Goal: Information Seeking & Learning: Learn about a topic

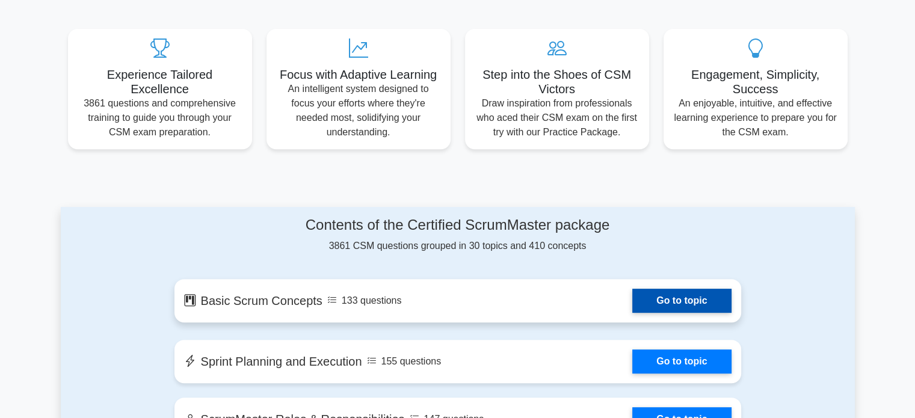
scroll to position [541, 0]
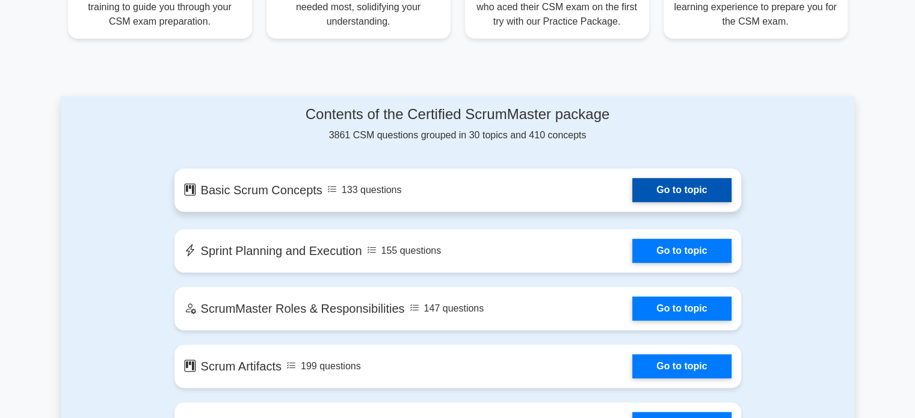
click at [655, 182] on link "Go to topic" at bounding box center [681, 190] width 99 height 24
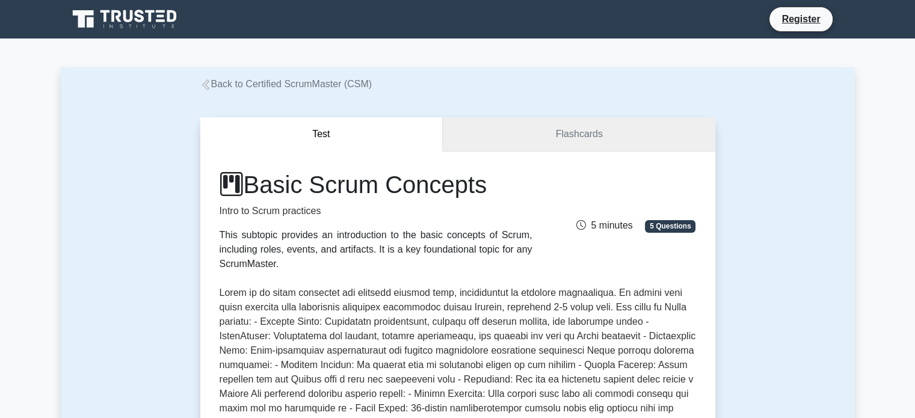
click at [532, 134] on link "Flashcards" at bounding box center [579, 134] width 272 height 34
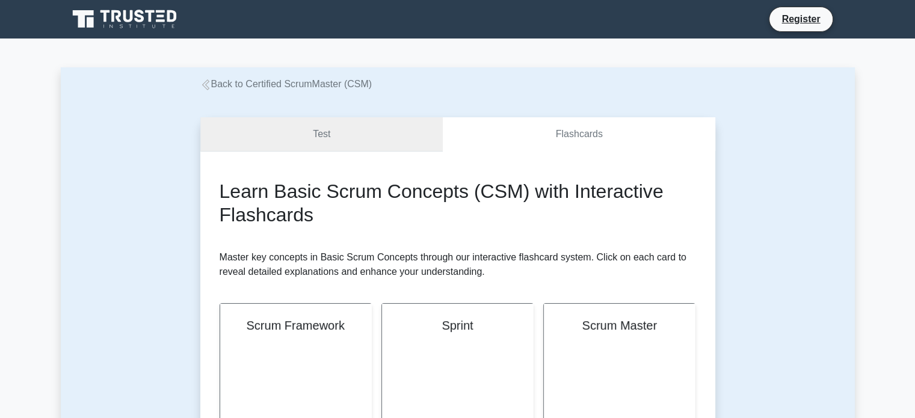
click at [357, 134] on link "Test" at bounding box center [321, 134] width 243 height 34
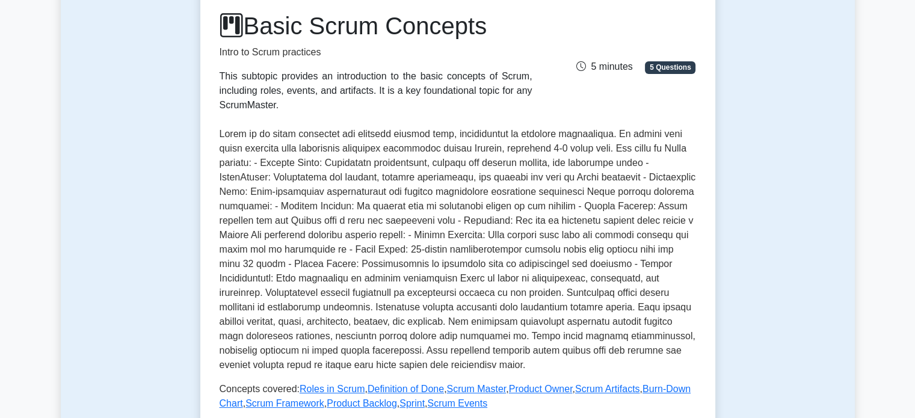
scroll to position [60, 0]
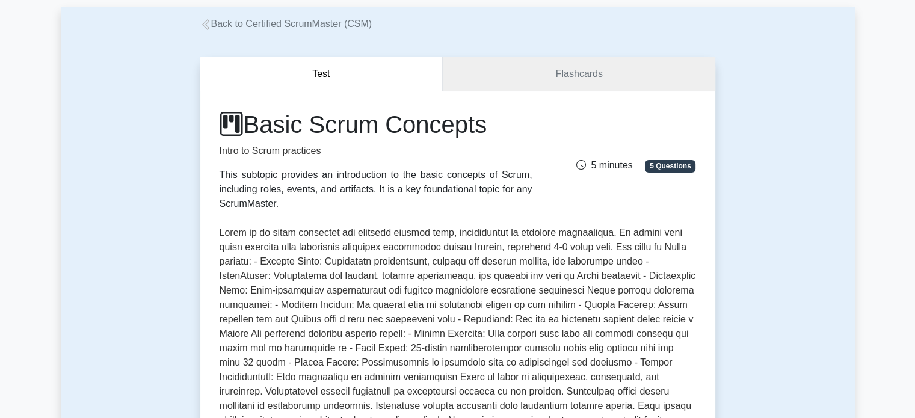
click at [521, 71] on link "Flashcards" at bounding box center [579, 74] width 272 height 34
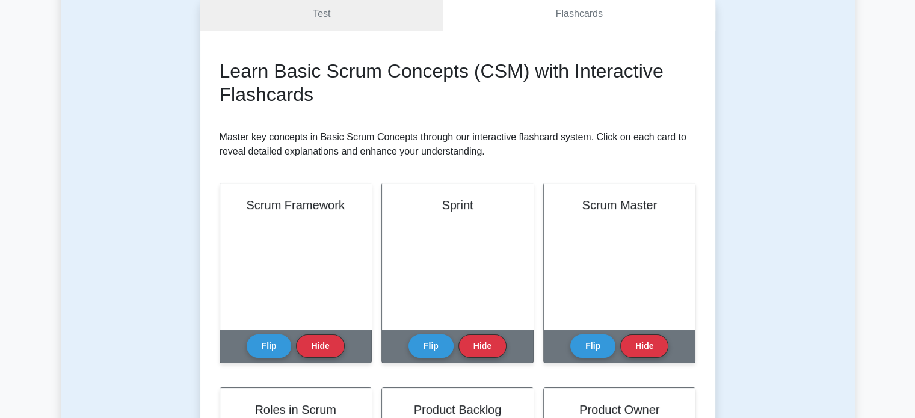
scroll to position [180, 0]
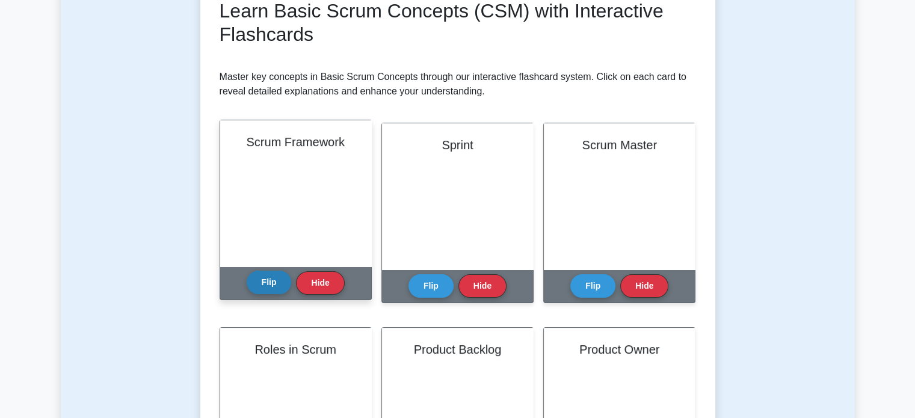
click at [271, 281] on button "Flip" at bounding box center [269, 282] width 45 height 23
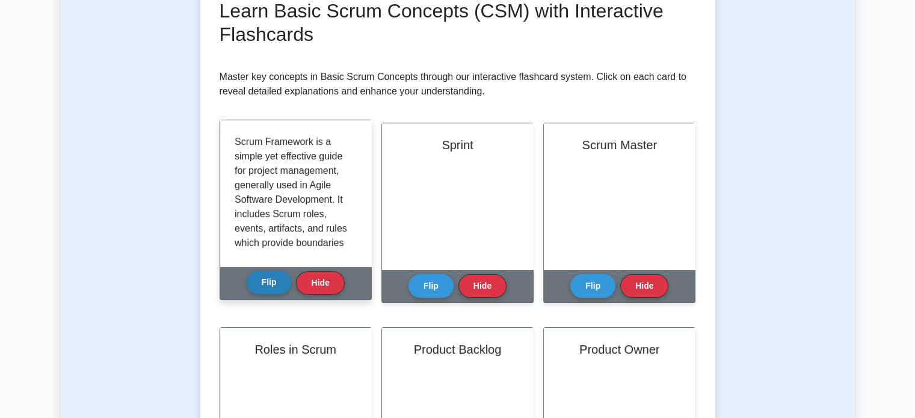
click at [271, 281] on button "Flip" at bounding box center [269, 282] width 45 height 23
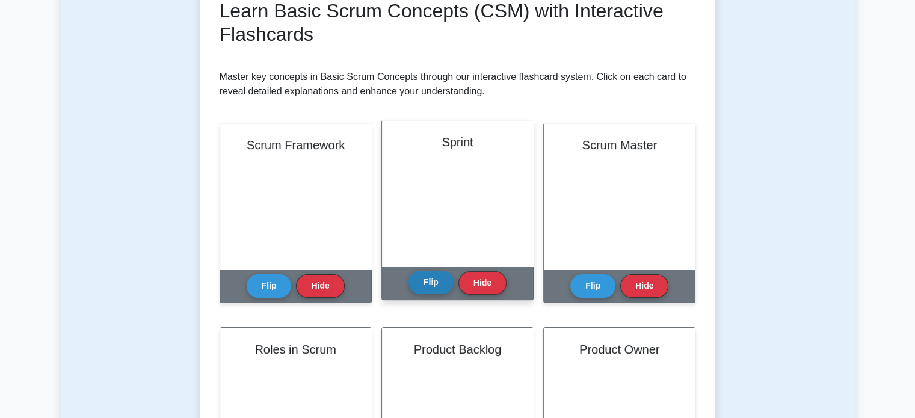
click at [429, 282] on button "Flip" at bounding box center [431, 282] width 45 height 23
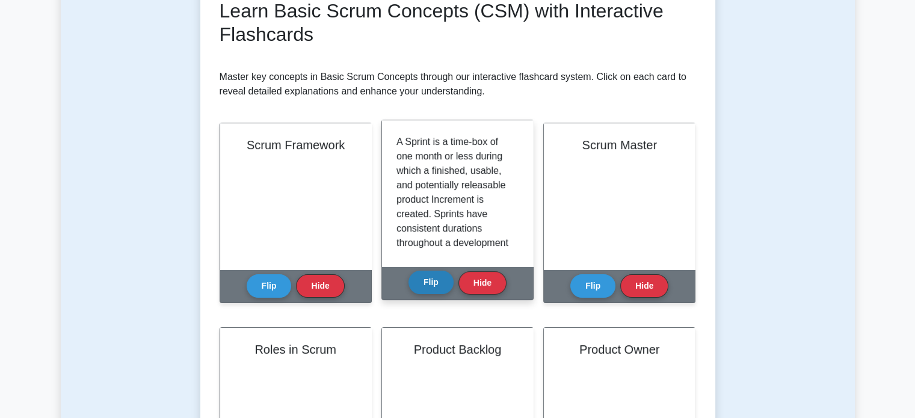
click at [427, 282] on button "Flip" at bounding box center [431, 282] width 45 height 23
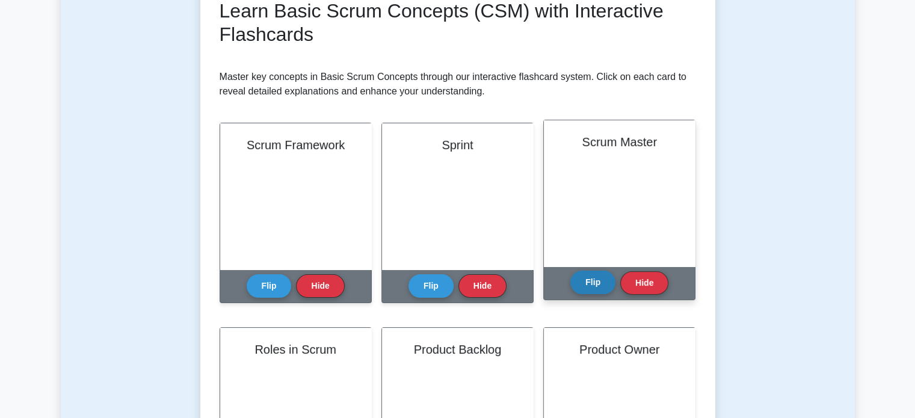
click at [602, 284] on button "Flip" at bounding box center [592, 282] width 45 height 23
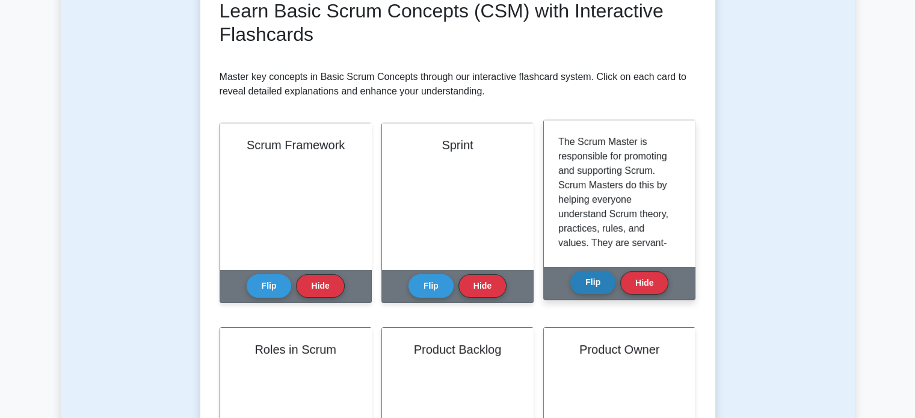
click at [597, 283] on button "Flip" at bounding box center [592, 282] width 45 height 23
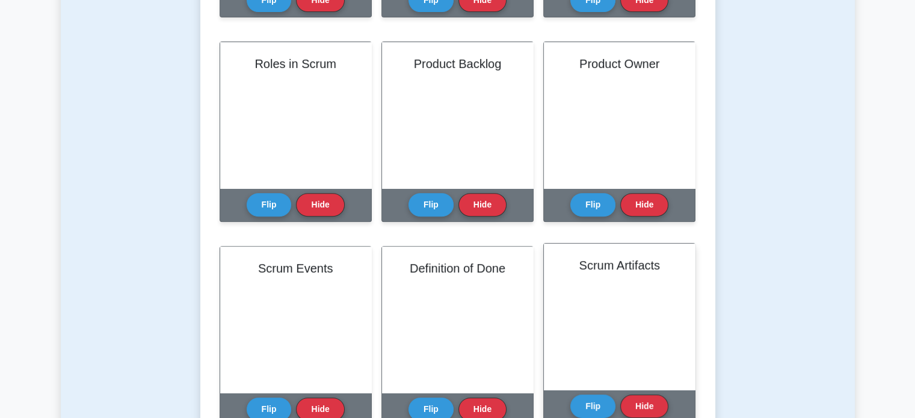
scroll to position [481, 0]
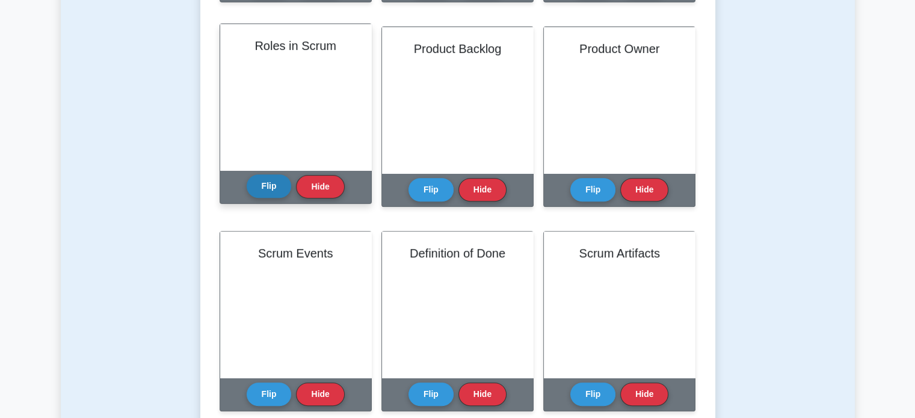
click at [270, 185] on button "Flip" at bounding box center [269, 185] width 45 height 23
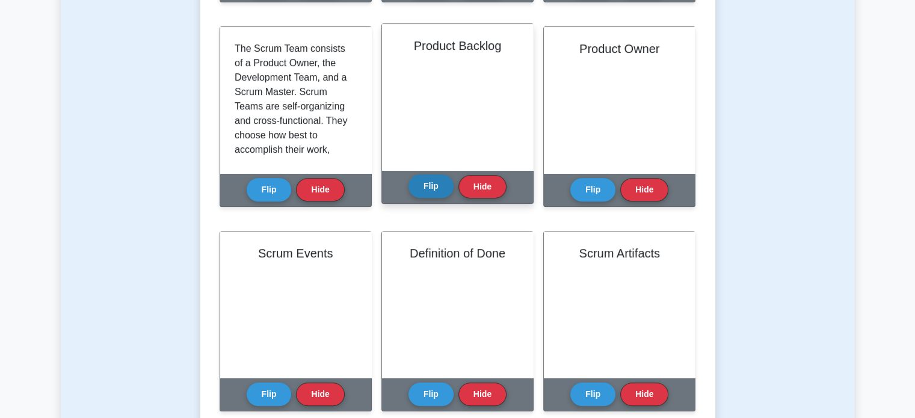
click at [432, 186] on button "Flip" at bounding box center [431, 185] width 45 height 23
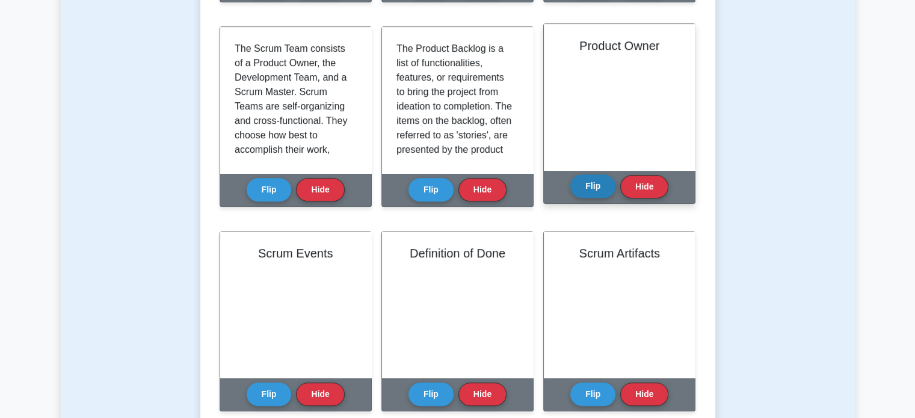
click at [587, 185] on button "Flip" at bounding box center [592, 185] width 45 height 23
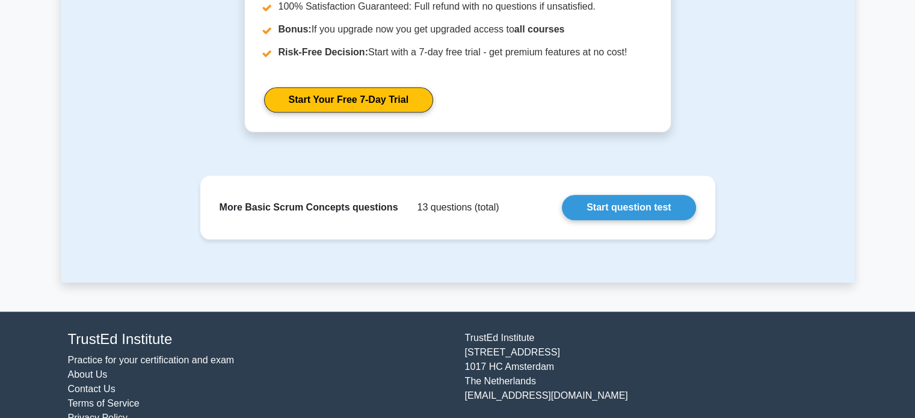
scroll to position [1324, 0]
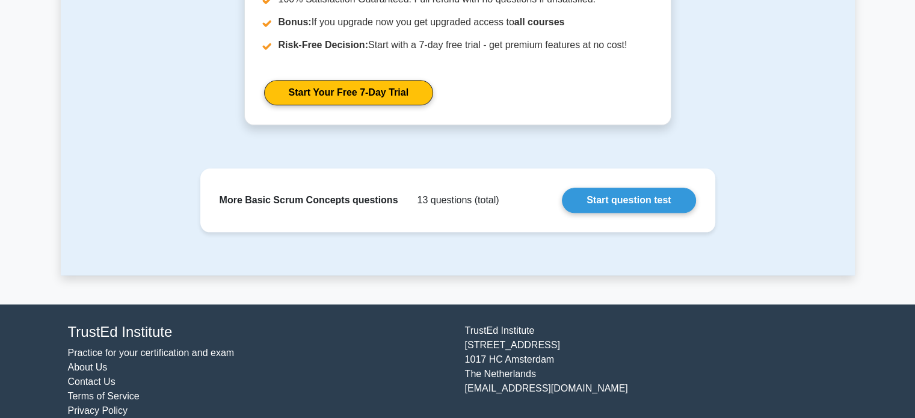
click at [125, 353] on link "Practice for your certification and exam" at bounding box center [151, 353] width 167 height 10
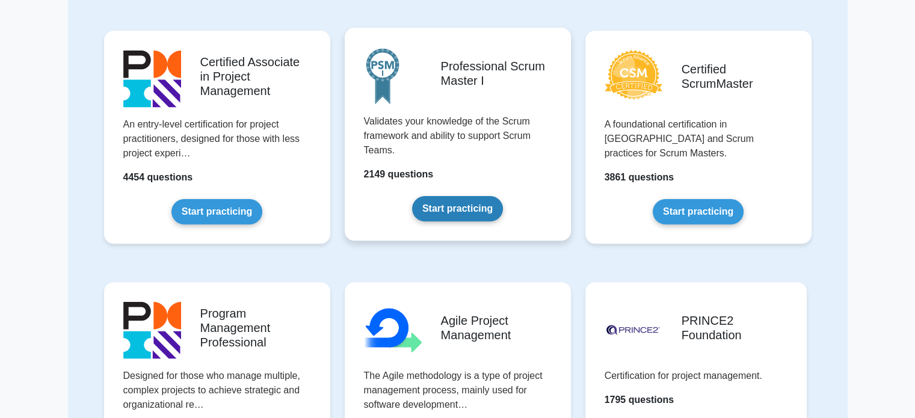
scroll to position [361, 0]
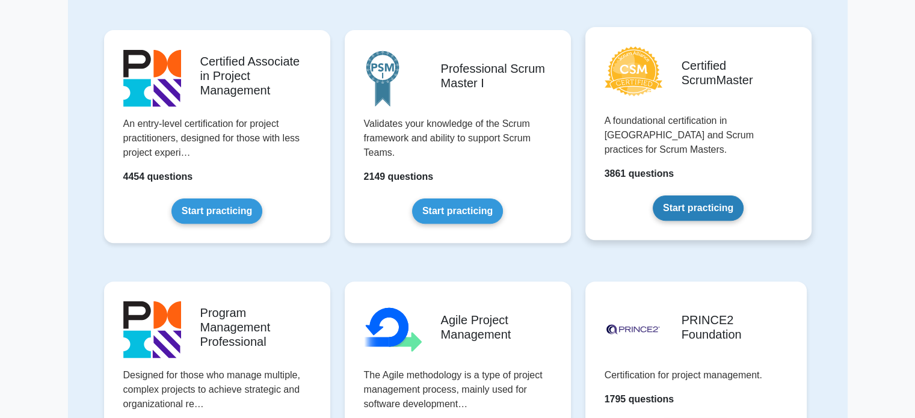
click at [678, 196] on link "Start practicing" at bounding box center [698, 208] width 91 height 25
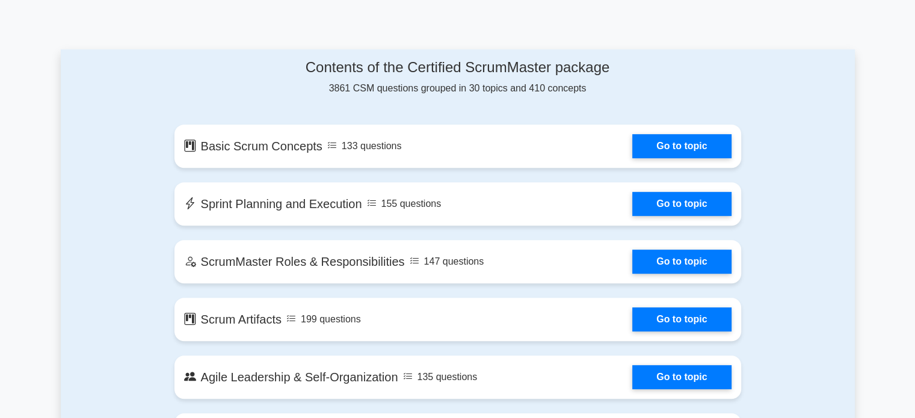
scroll to position [662, 0]
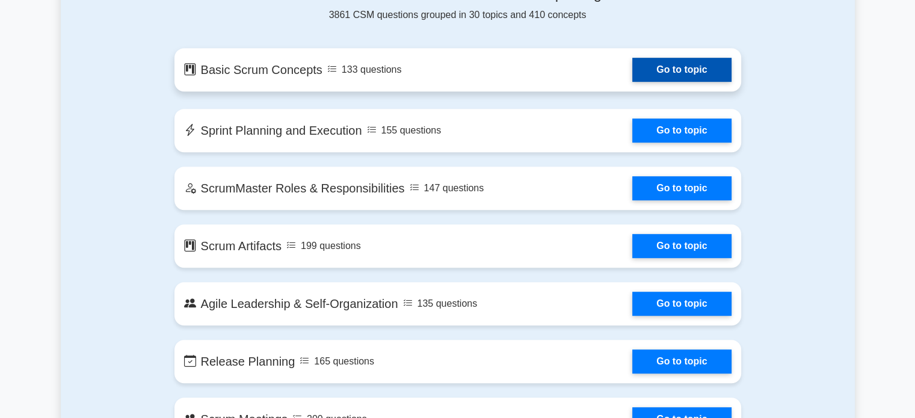
click at [632, 68] on link "Go to topic" at bounding box center [681, 70] width 99 height 24
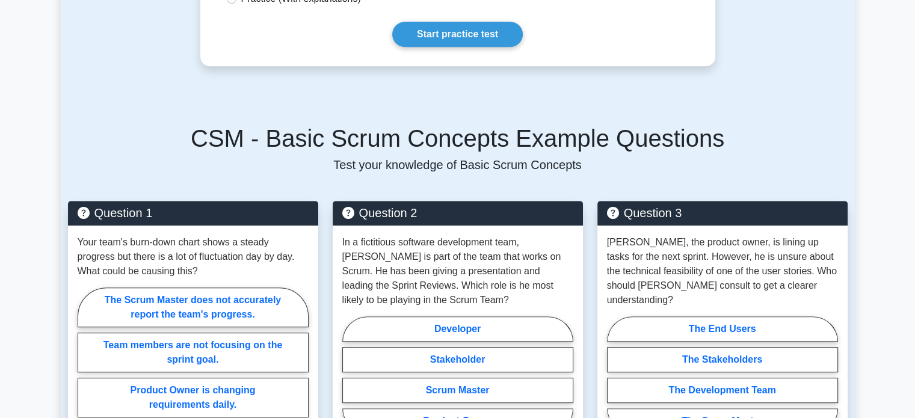
scroll to position [722, 0]
